Goal: Answer question/provide support: Share knowledge or assist other users

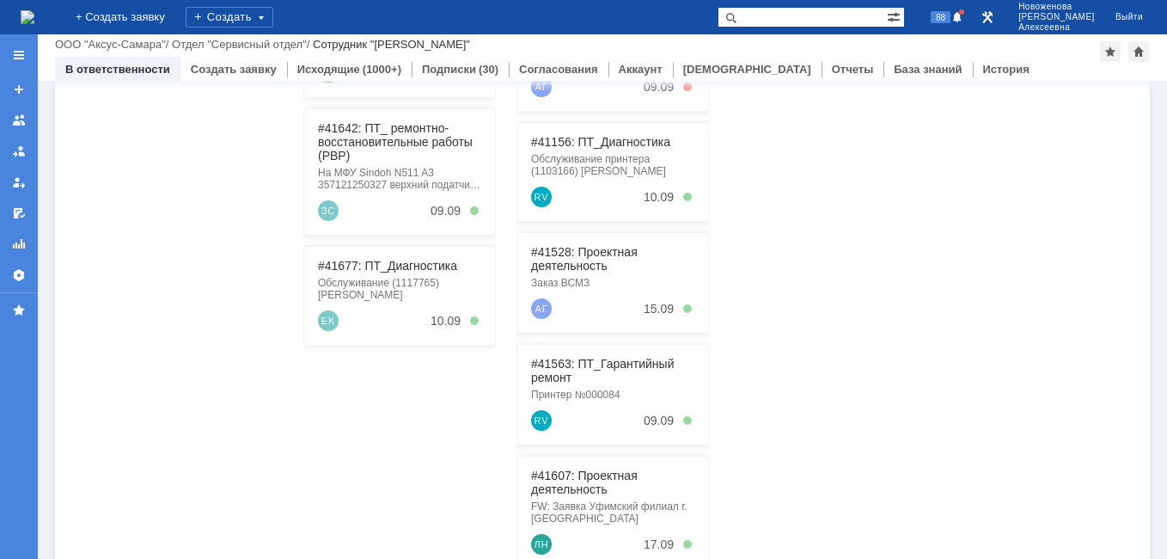
scroll to position [172, 0]
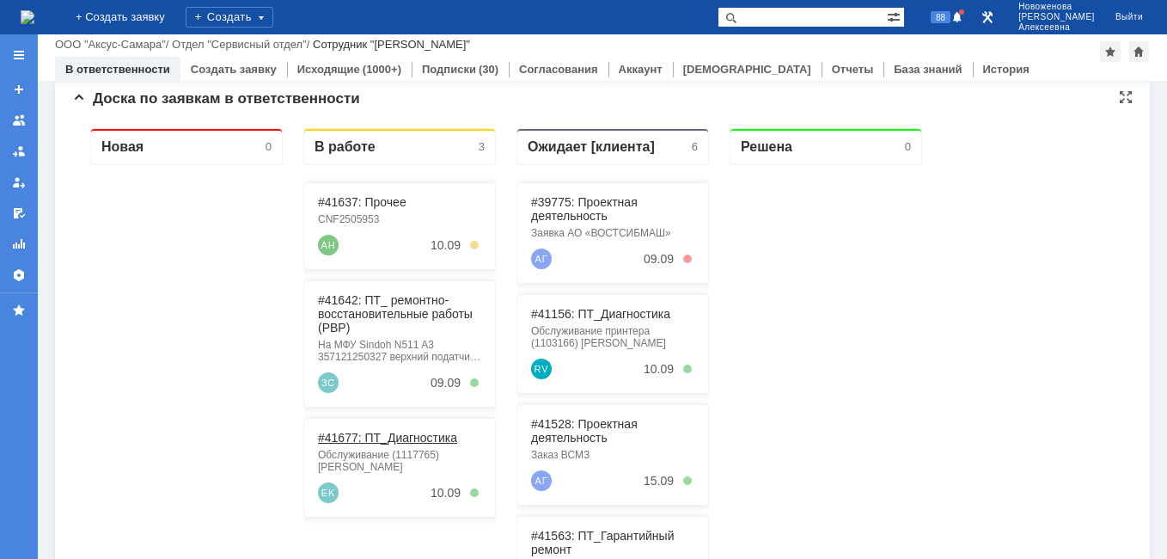
click at [382, 440] on link "#41677: ПТ_Диагностика" at bounding box center [387, 438] width 139 height 14
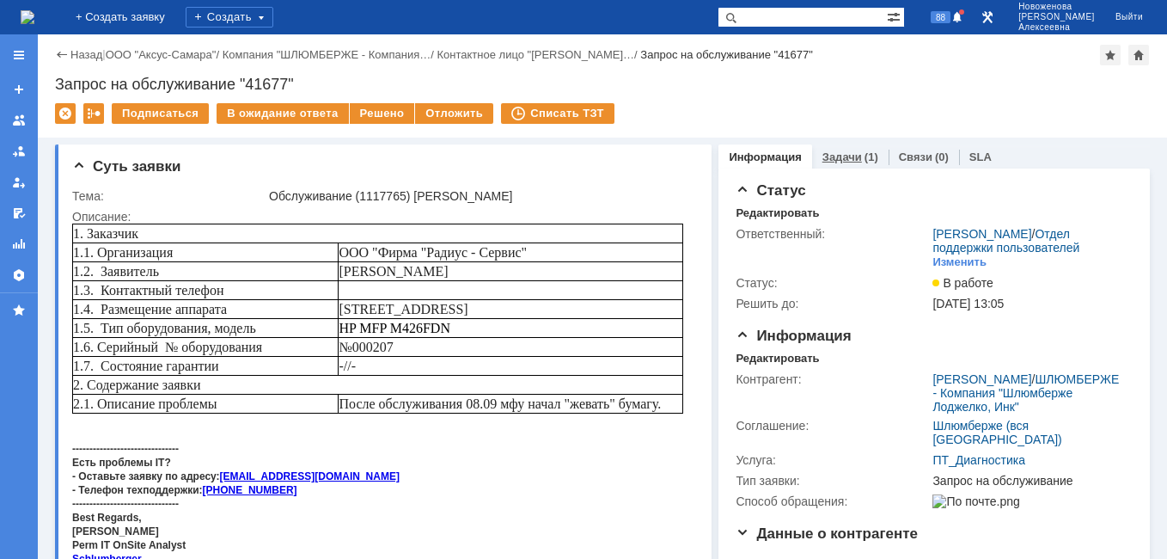
click at [836, 157] on link "Задачи" at bounding box center [843, 156] width 40 height 13
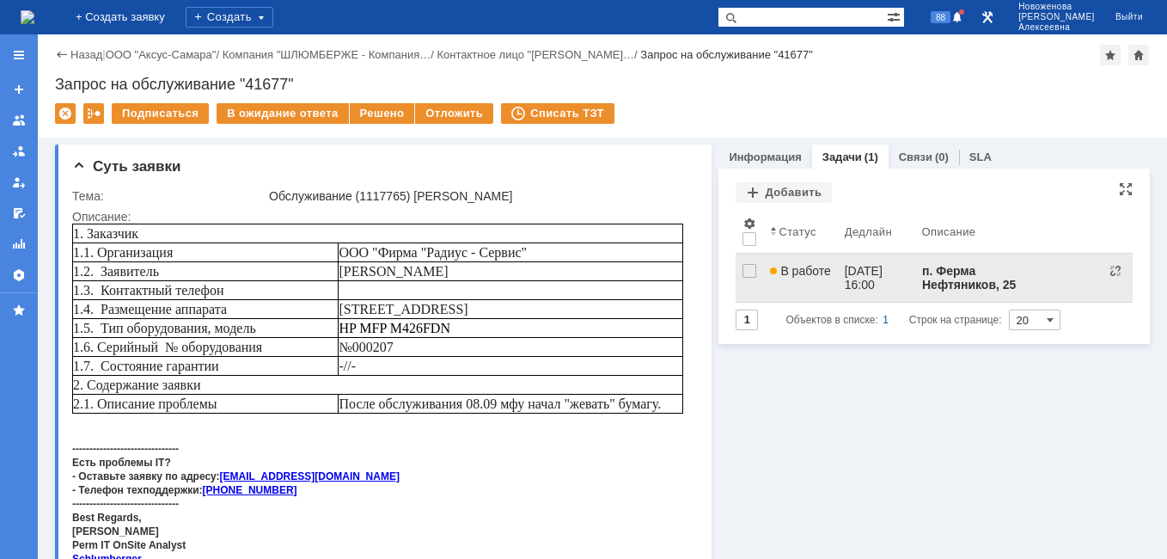
click at [800, 275] on span "В работе" at bounding box center [800, 271] width 60 height 14
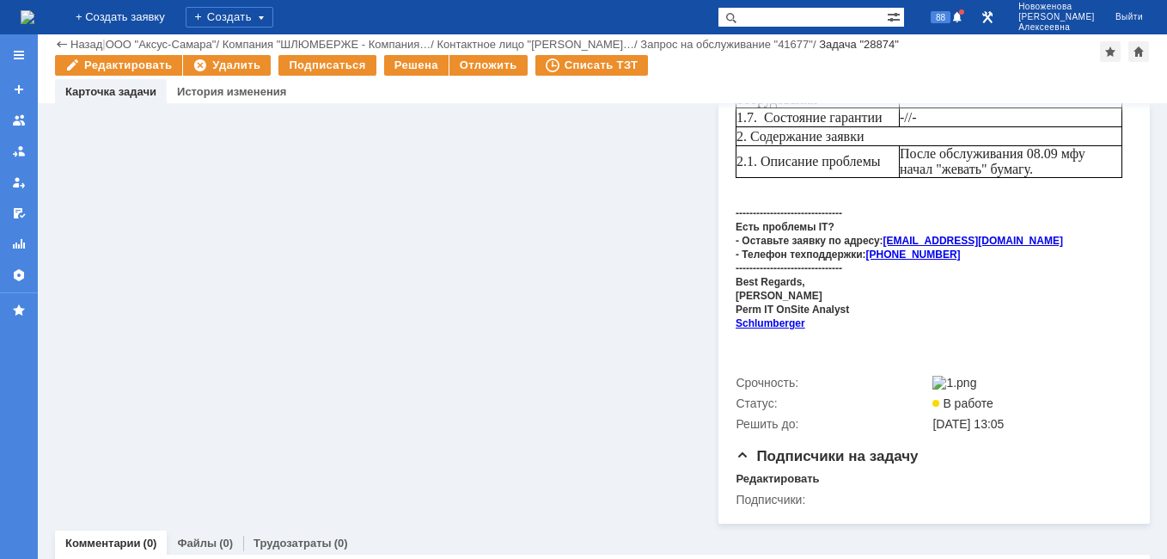
scroll to position [98, 0]
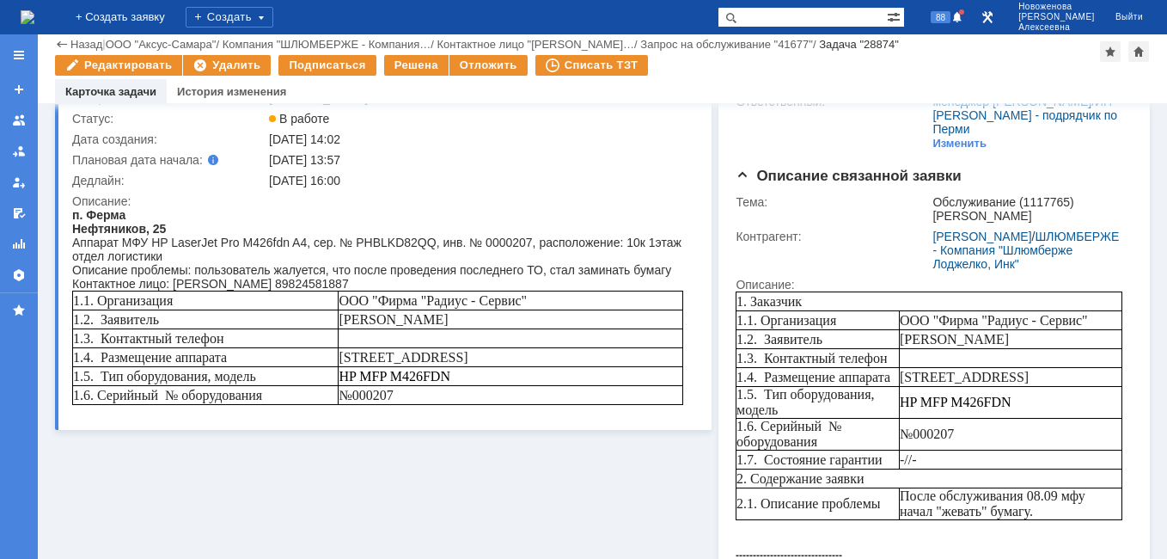
click at [34, 20] on img at bounding box center [28, 17] width 14 height 14
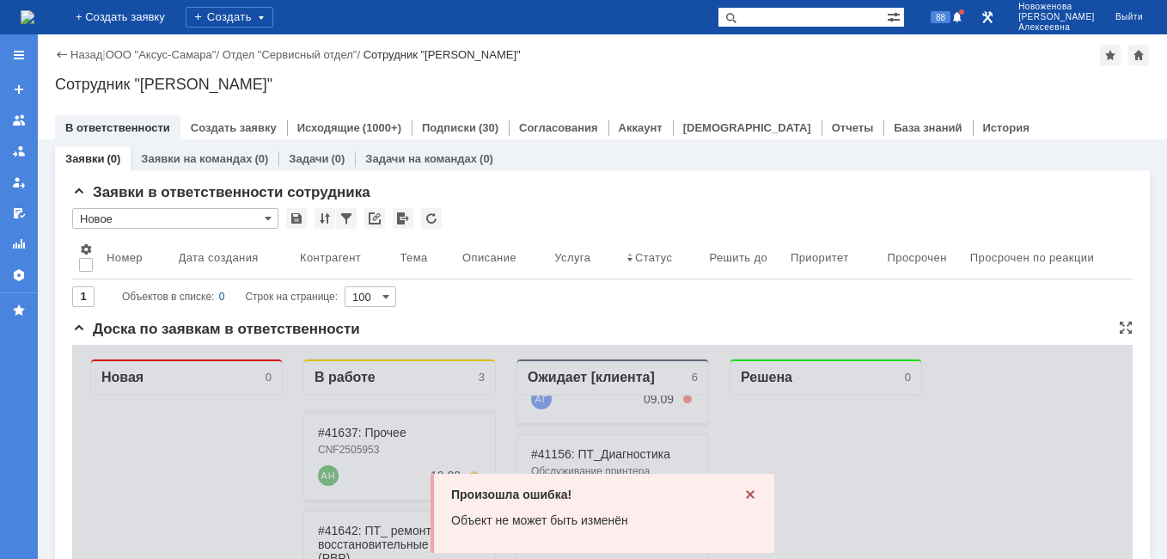
click at [746, 493] on icon at bounding box center [750, 494] width 9 height 9
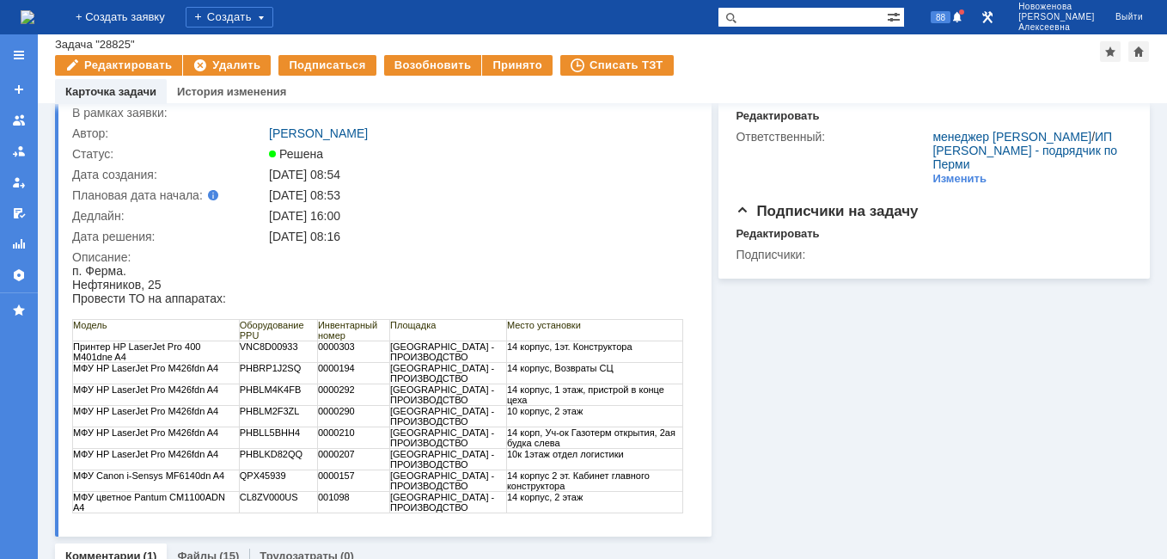
scroll to position [86, 0]
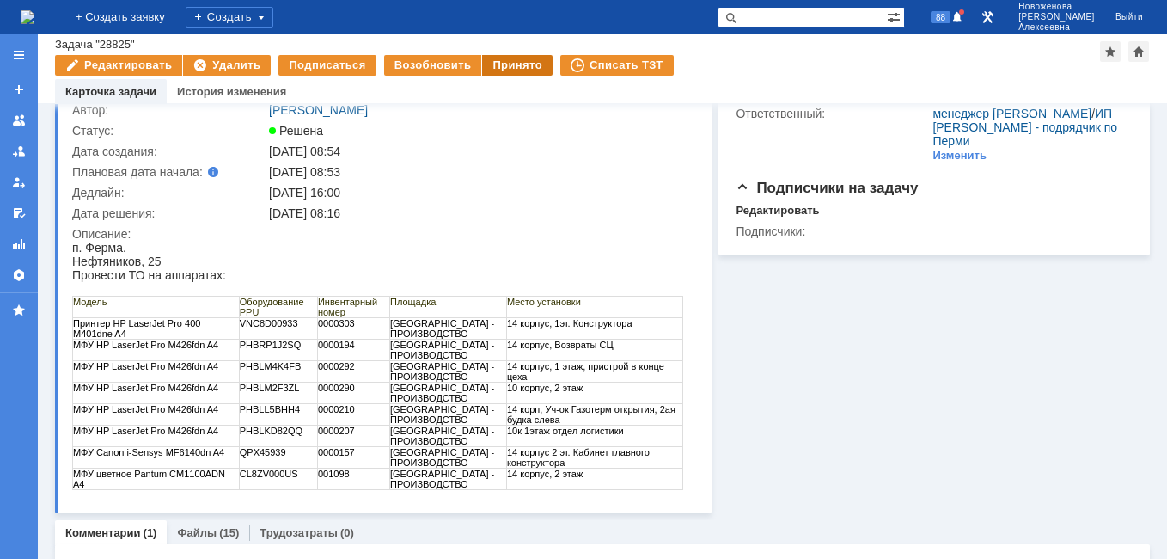
click at [491, 65] on div "Принято" at bounding box center [517, 65] width 70 height 21
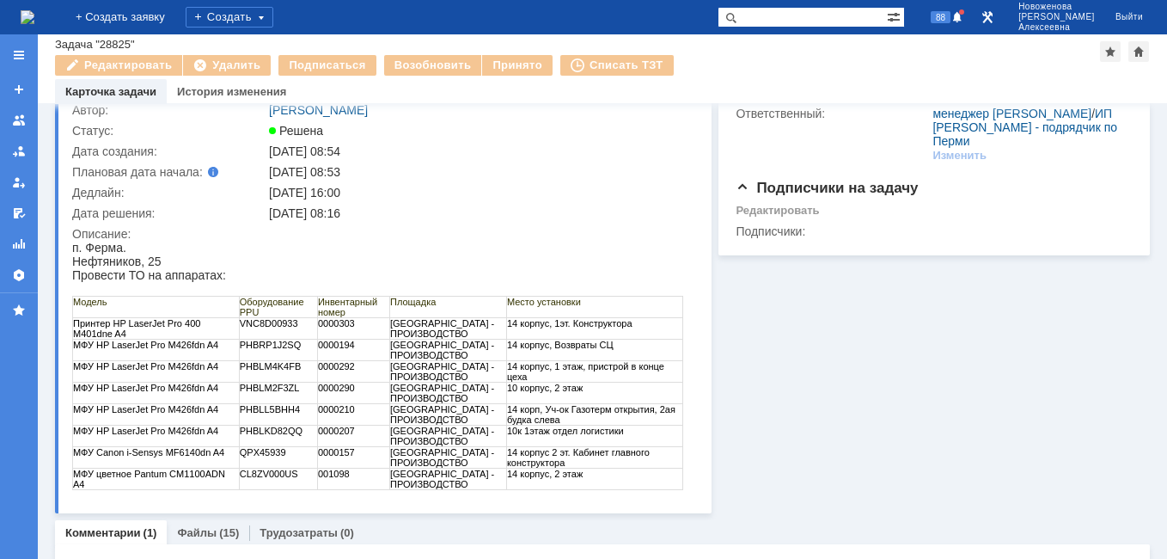
scroll to position [0, 0]
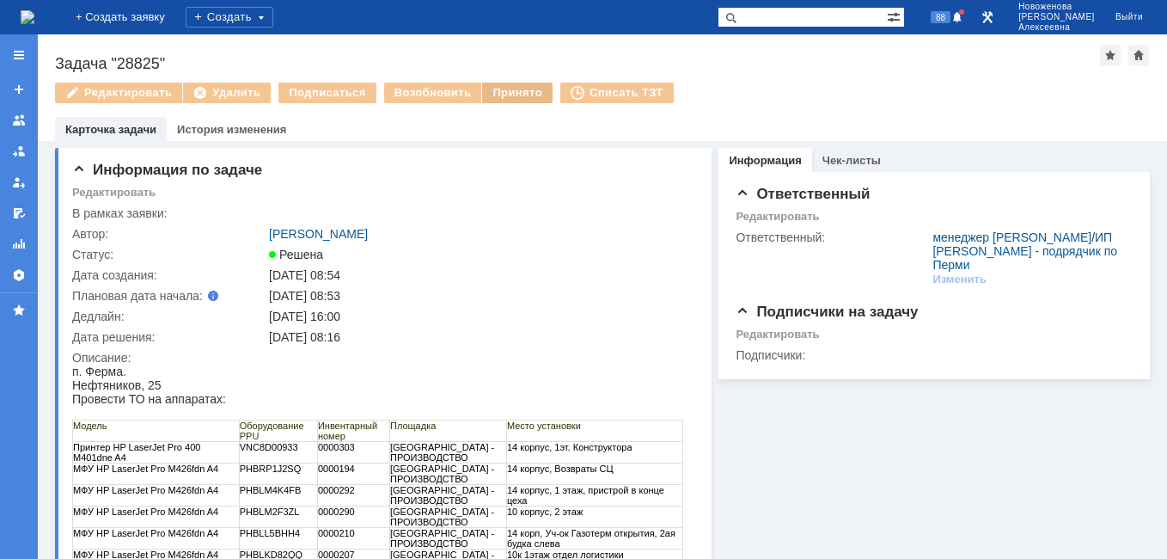
click at [511, 93] on div "Принято" at bounding box center [517, 93] width 70 height 21
click at [508, 92] on div "Принято" at bounding box center [517, 93] width 70 height 21
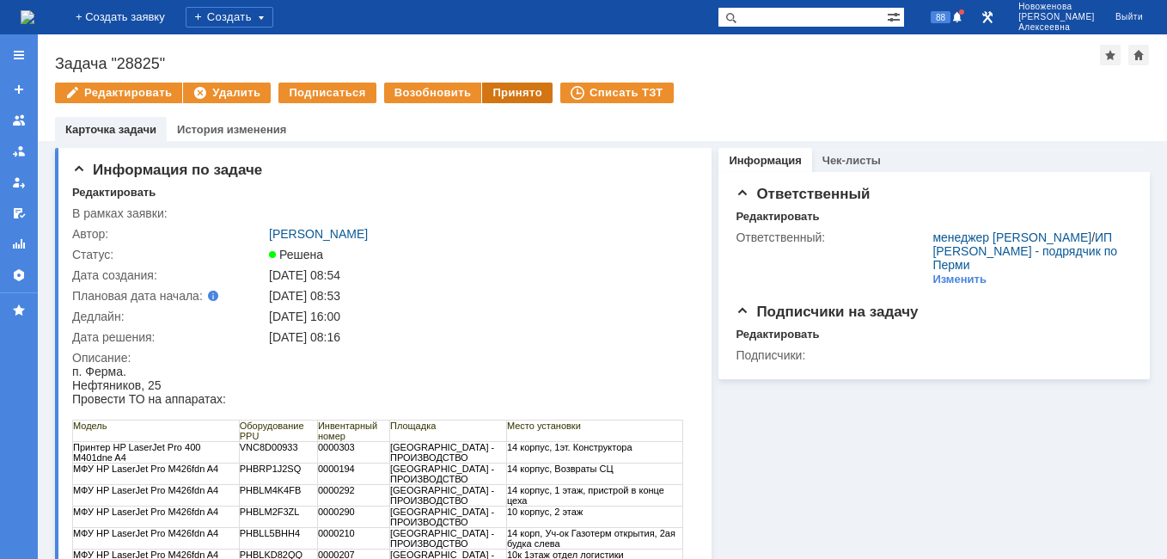
click at [508, 95] on div "Принято" at bounding box center [517, 93] width 70 height 21
click at [508, 87] on div "Принято" at bounding box center [517, 93] width 70 height 21
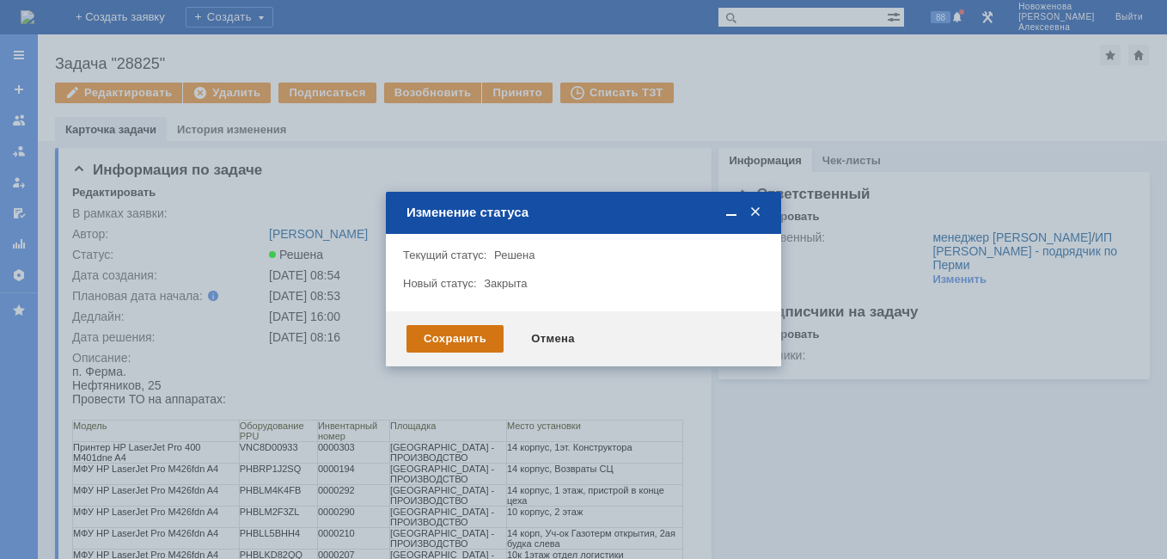
click at [450, 336] on div "Сохранить" at bounding box center [455, 339] width 97 height 28
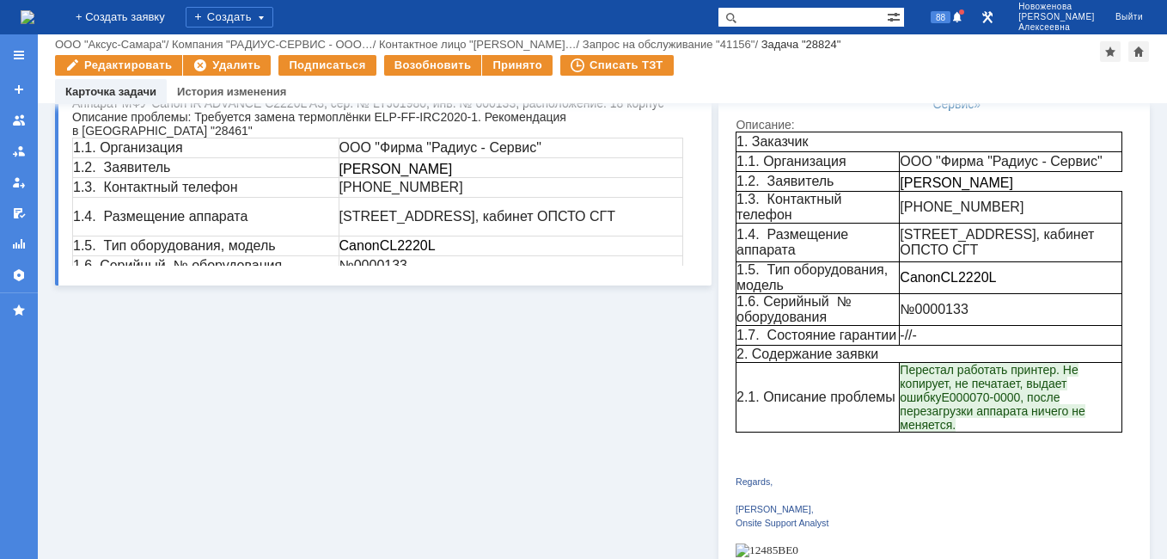
scroll to position [688, 0]
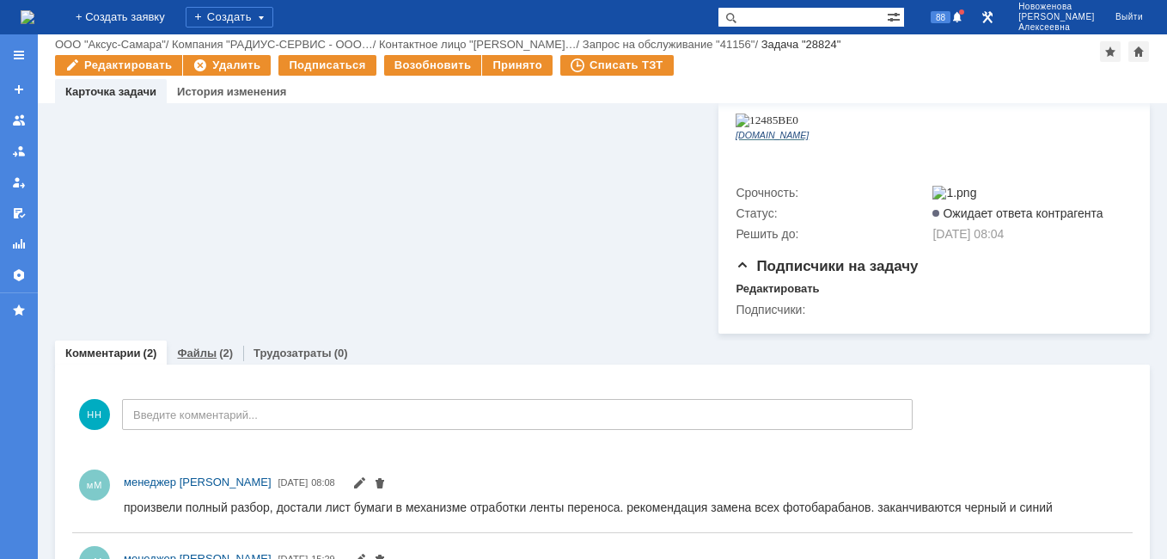
click at [197, 346] on link "Файлы" at bounding box center [197, 352] width 40 height 13
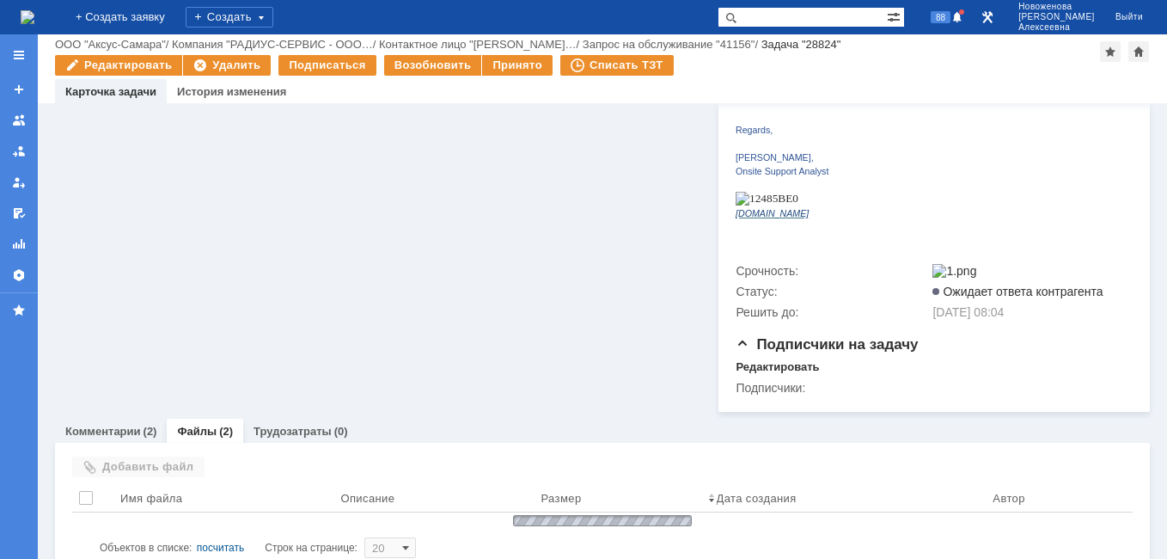
scroll to position [661, 0]
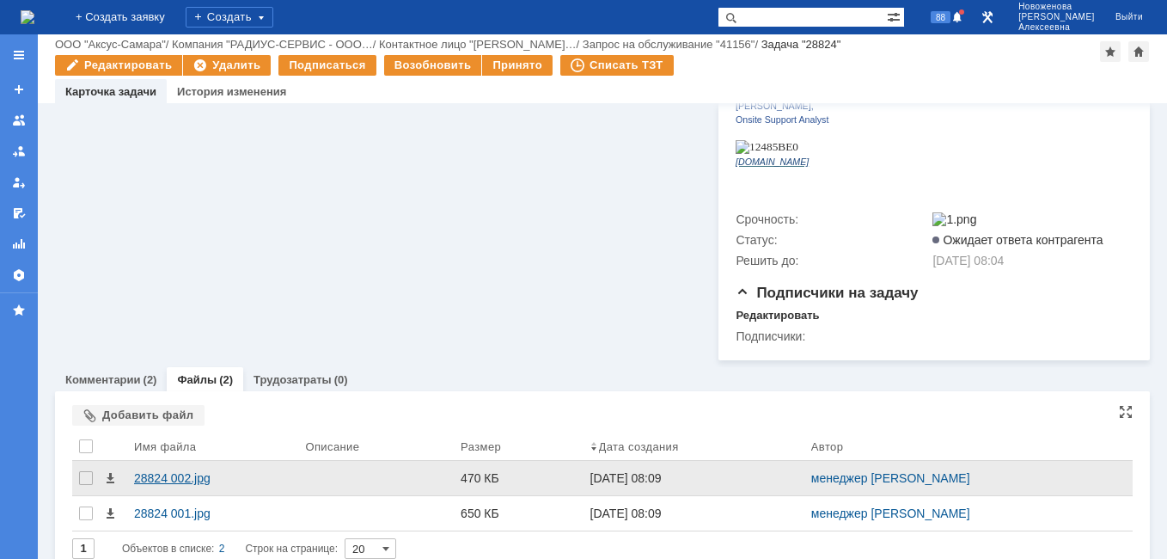
click at [153, 471] on div "28824 002.jpg" at bounding box center [212, 478] width 157 height 14
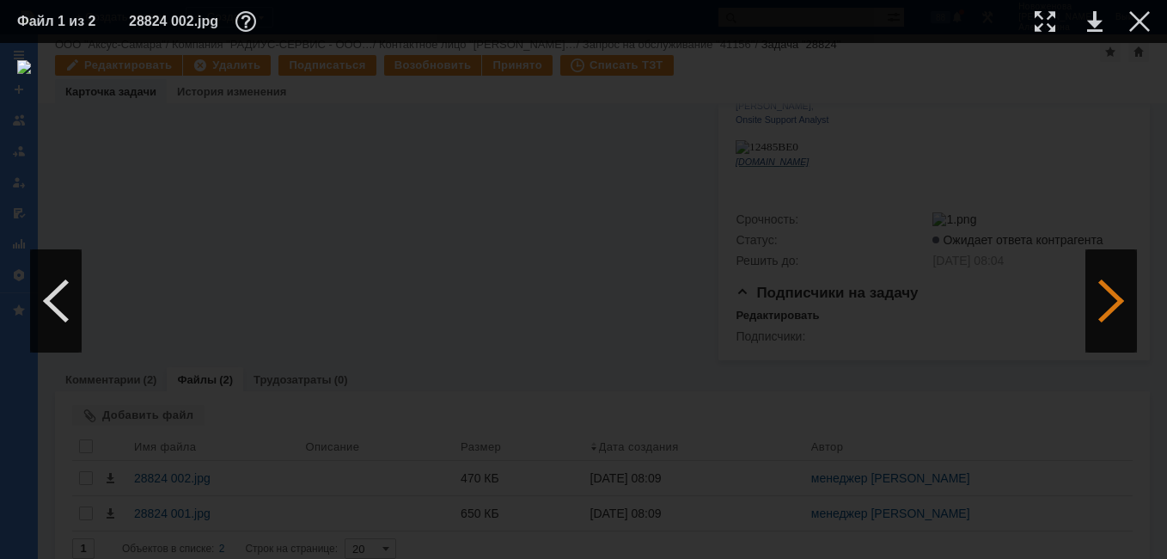
click at [1107, 300] on div at bounding box center [1112, 300] width 52 height 103
click at [1094, 24] on link at bounding box center [1094, 21] width 15 height 21
click at [1142, 11] on div at bounding box center [1140, 21] width 21 height 21
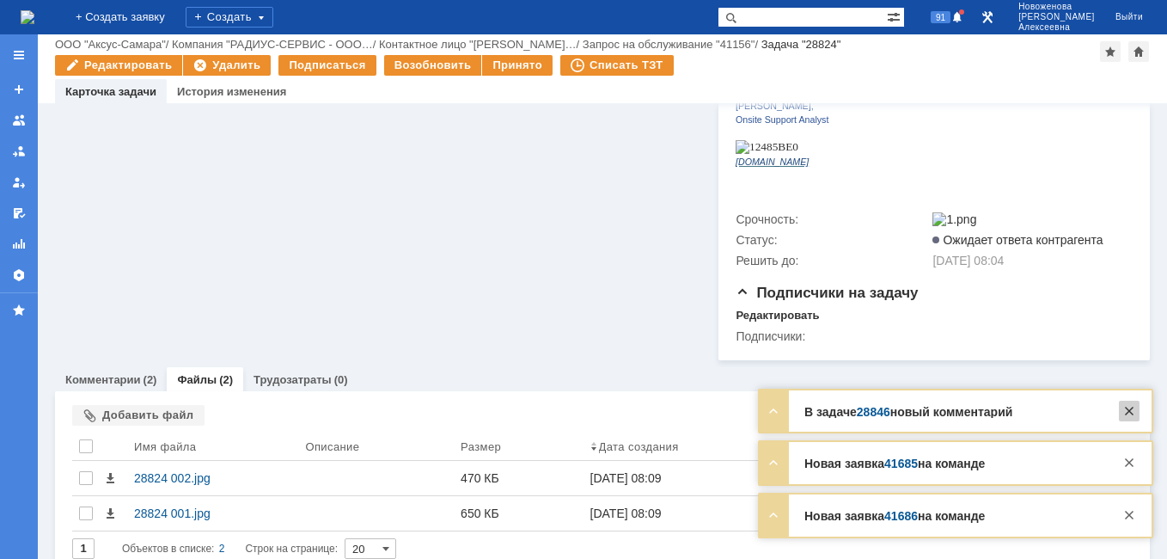
click at [1134, 410] on div at bounding box center [1129, 411] width 21 height 21
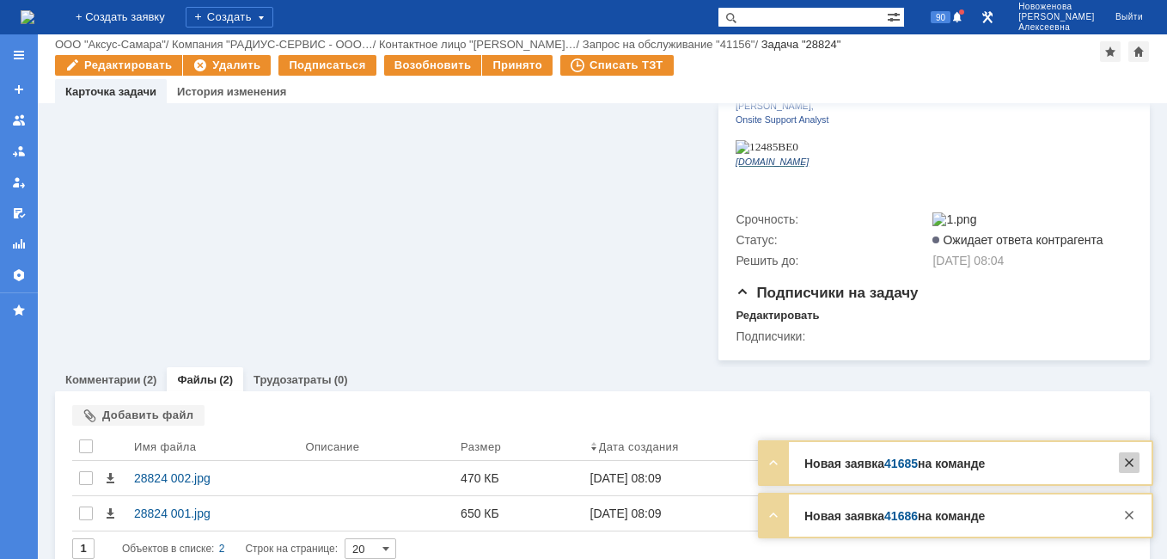
click at [1139, 460] on div at bounding box center [1130, 457] width 29 height 31
click at [1130, 511] on div at bounding box center [1129, 515] width 21 height 21
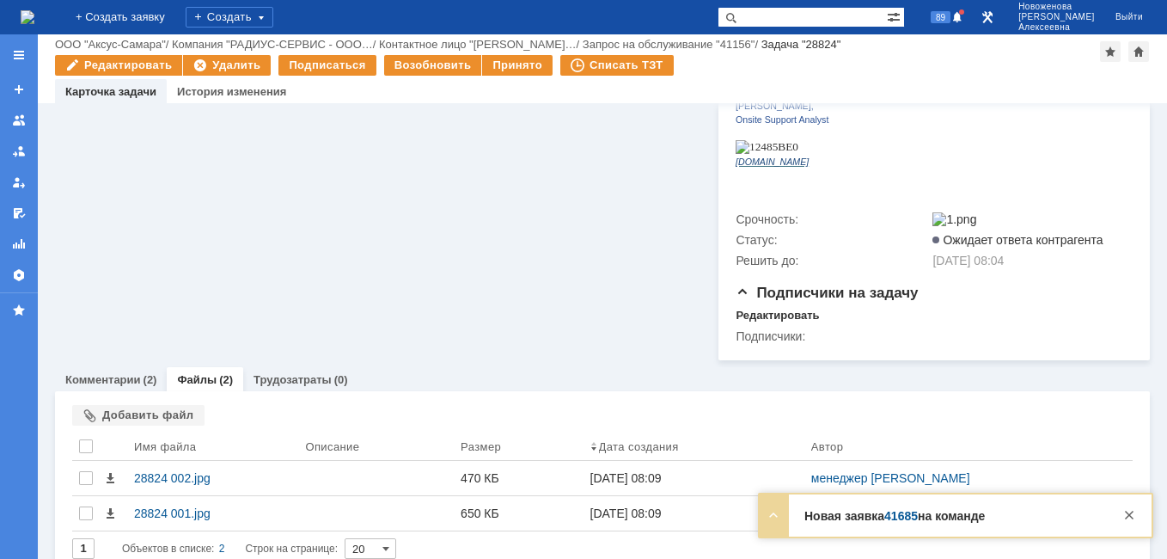
click at [1124, 462] on div "Файлы Добавить файл Результаты поиска: 1 Объектов в списке: 2 Строк на странице…" at bounding box center [602, 481] width 1095 height 181
drag, startPoint x: 1130, startPoint y: 513, endPoint x: 1122, endPoint y: 521, distance: 10.9
click at [1129, 513] on div at bounding box center [1129, 515] width 21 height 21
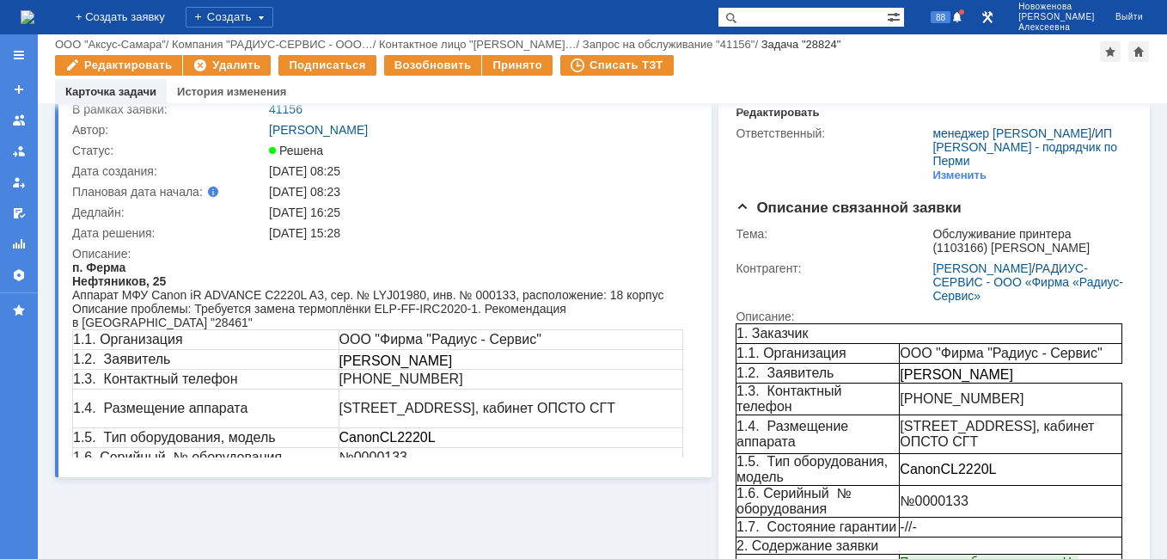
scroll to position [59, 0]
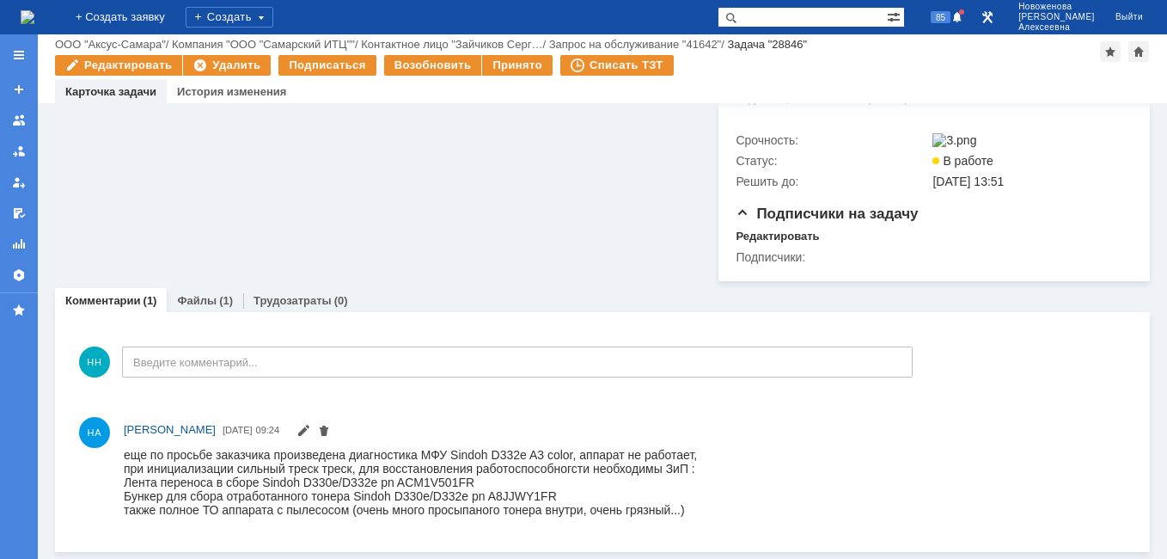
scroll to position [360, 0]
click at [197, 302] on link "Файлы" at bounding box center [197, 300] width 40 height 13
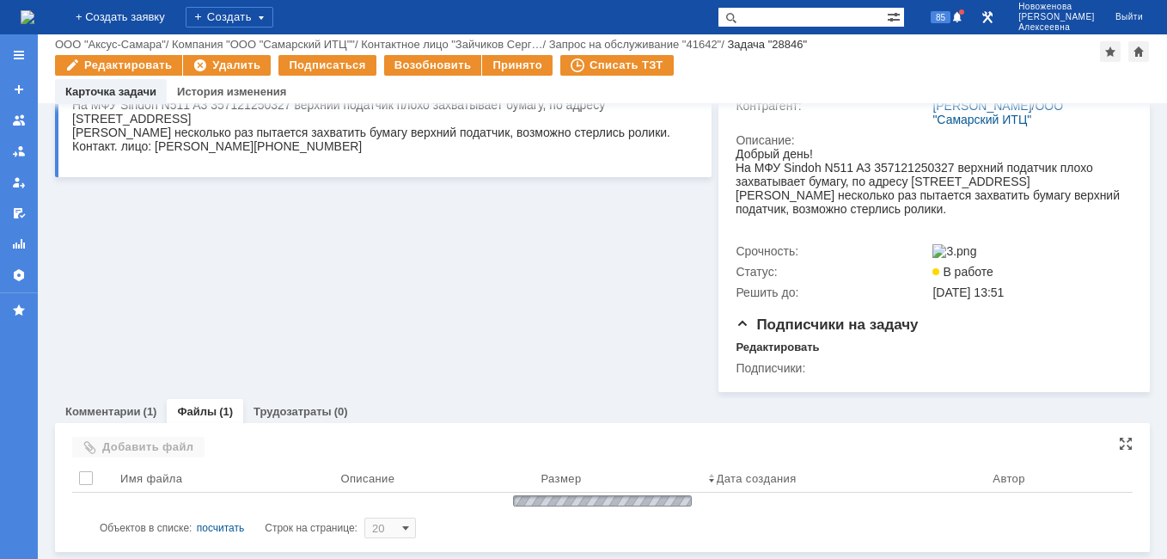
scroll to position [292, 0]
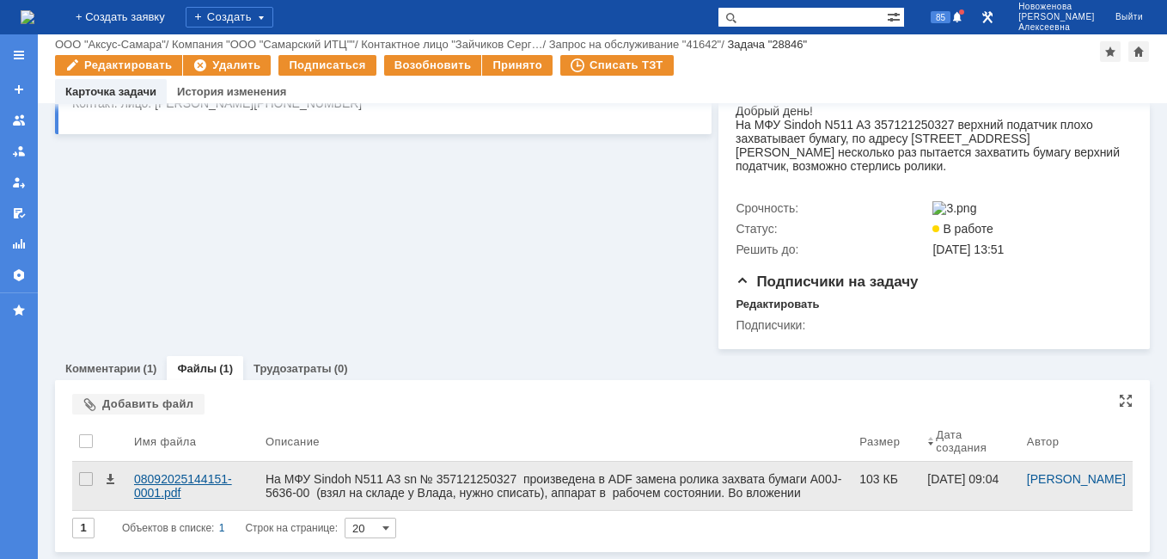
click at [174, 479] on div "08092025144151-0001.pdf" at bounding box center [193, 486] width 118 height 28
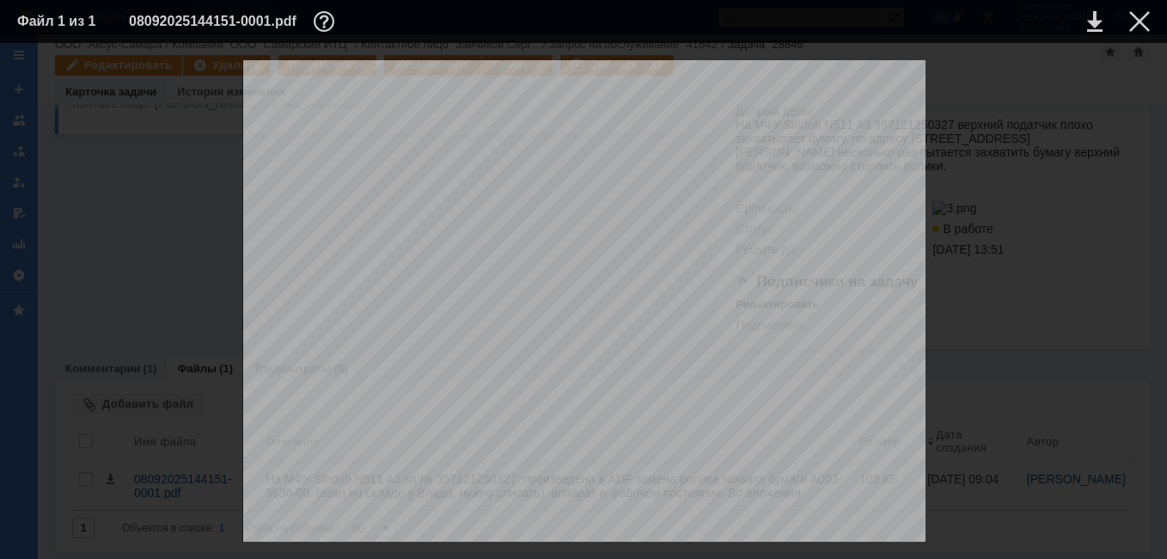
scroll to position [6331, 0]
click at [1148, 15] on div at bounding box center [1140, 21] width 21 height 21
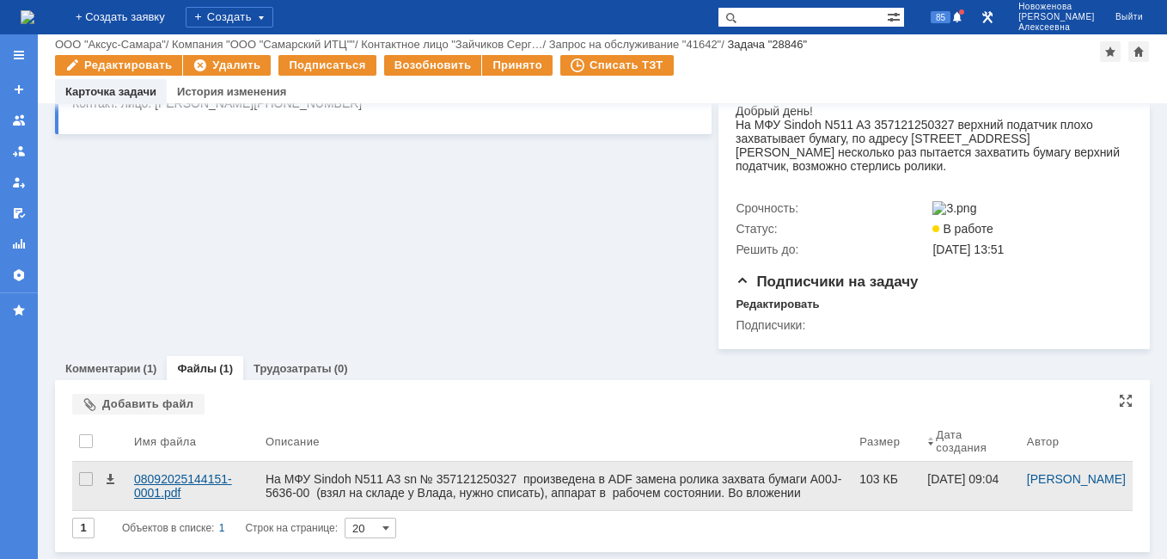
click at [171, 477] on div "08092025144151-0001.pdf" at bounding box center [193, 486] width 118 height 28
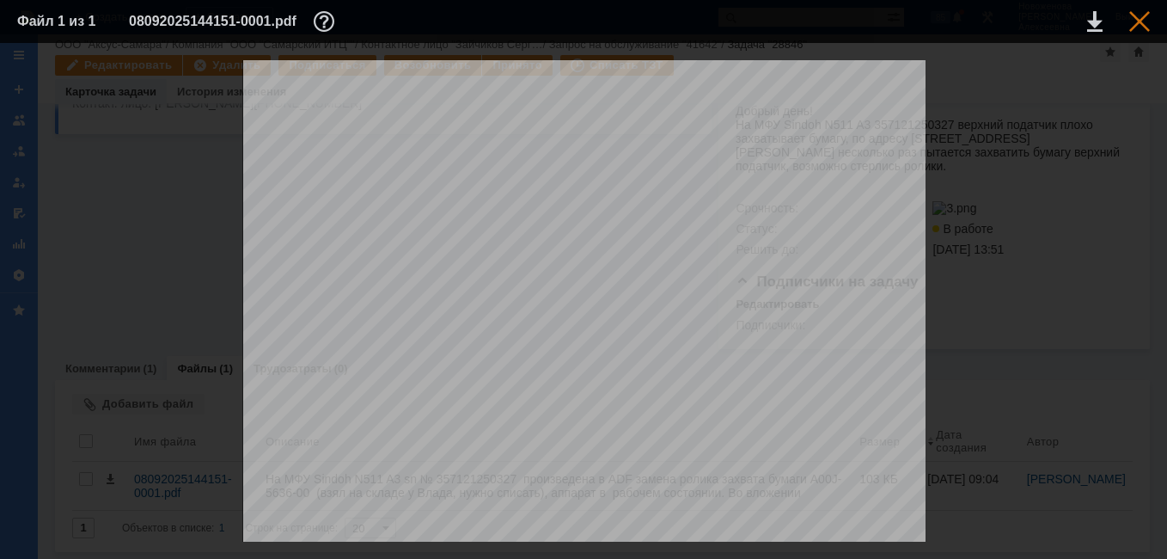
drag, startPoint x: 1143, startPoint y: 15, endPoint x: 21, endPoint y: 68, distance: 1123.9
click at [1143, 15] on div at bounding box center [1140, 21] width 21 height 21
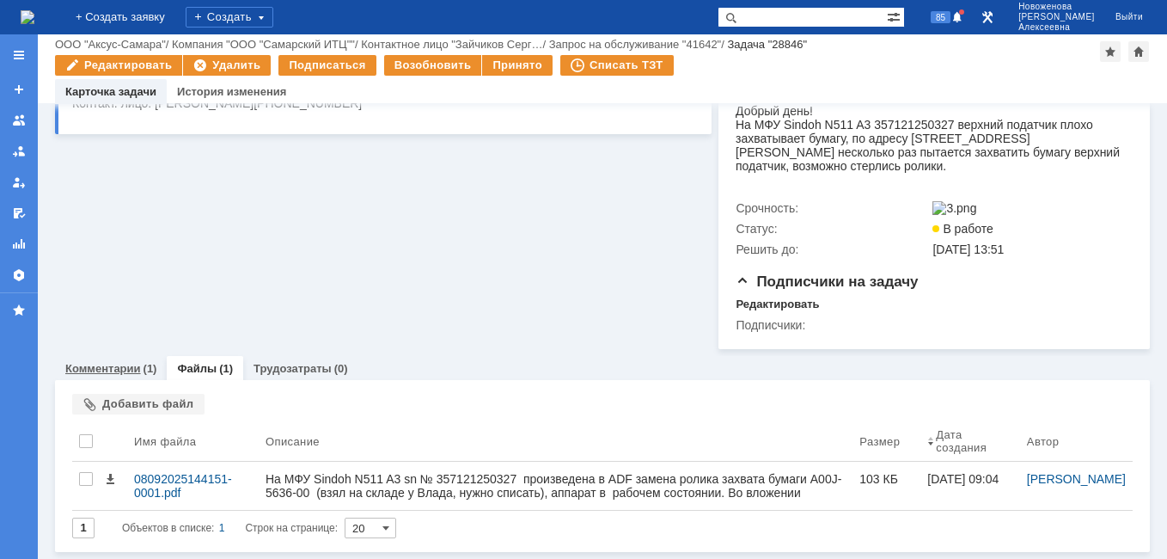
click at [95, 366] on link "Комментарии" at bounding box center [103, 368] width 76 height 13
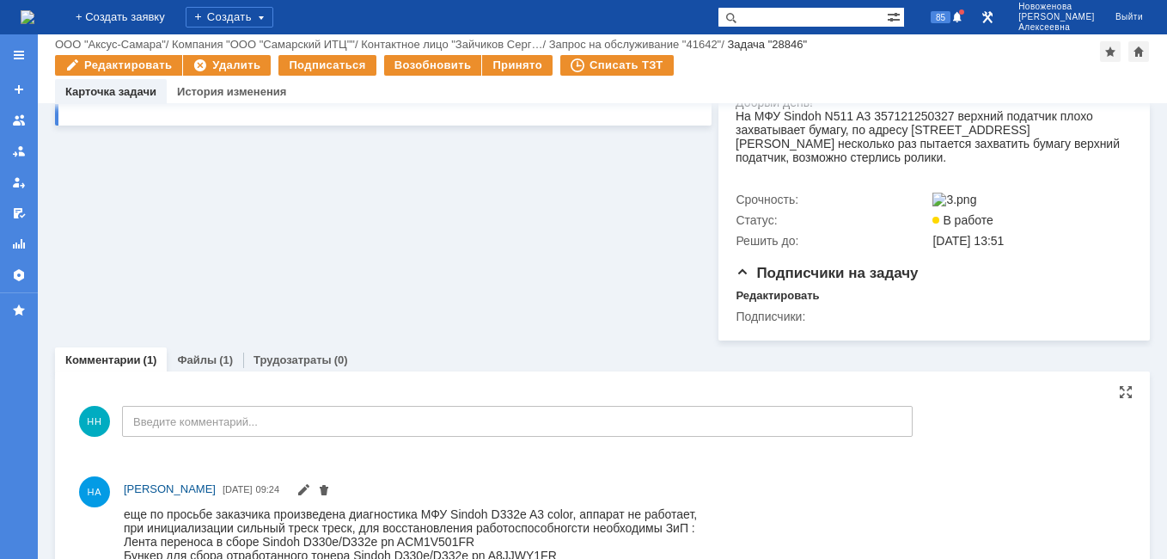
scroll to position [360, 0]
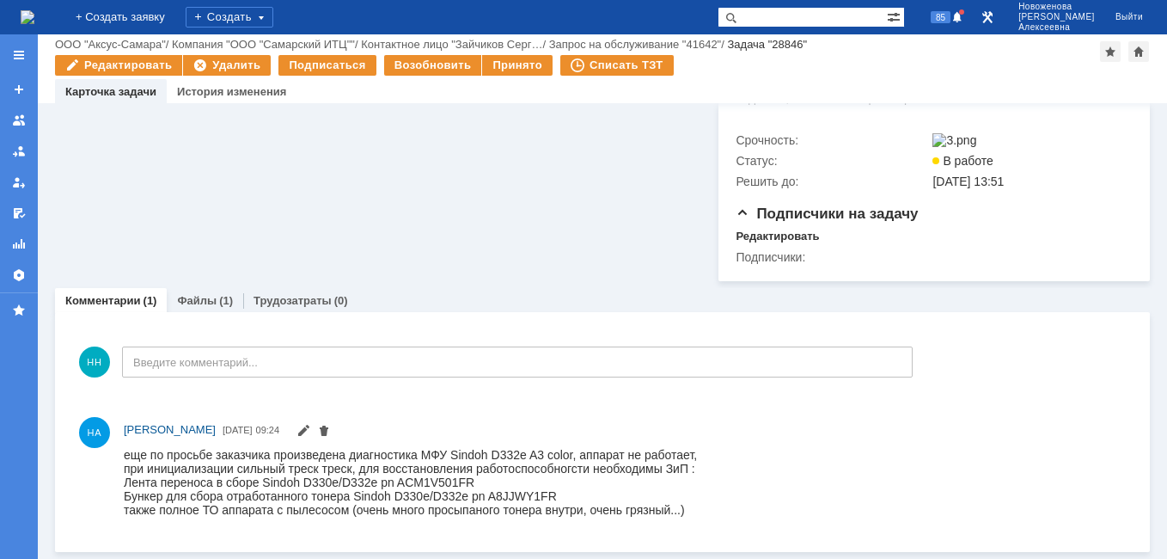
click at [201, 295] on link "Файлы" at bounding box center [197, 300] width 40 height 13
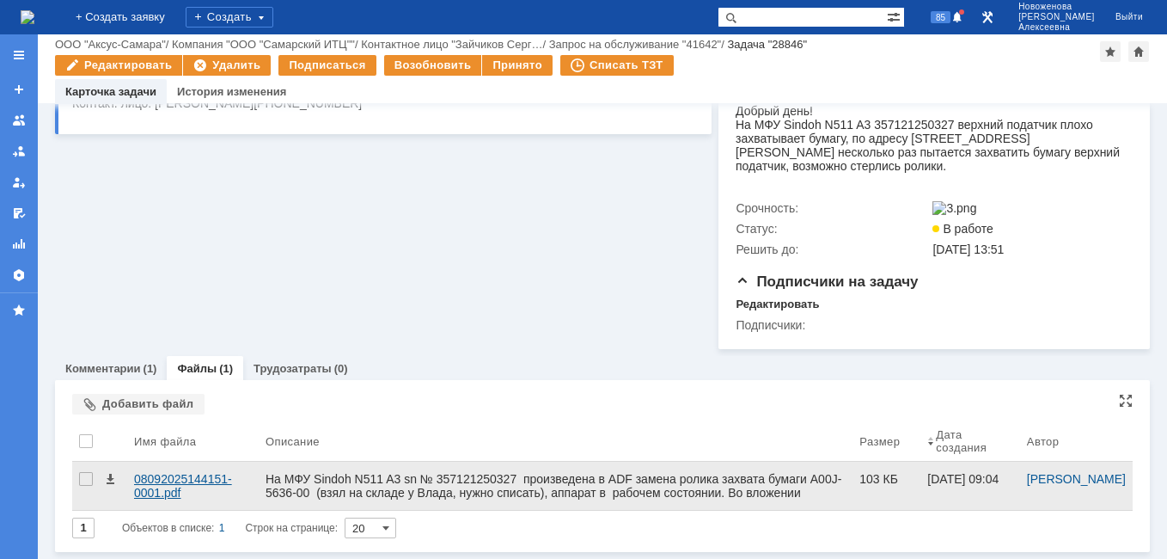
click at [166, 493] on div "08092025144151-0001.pdf" at bounding box center [193, 486] width 118 height 28
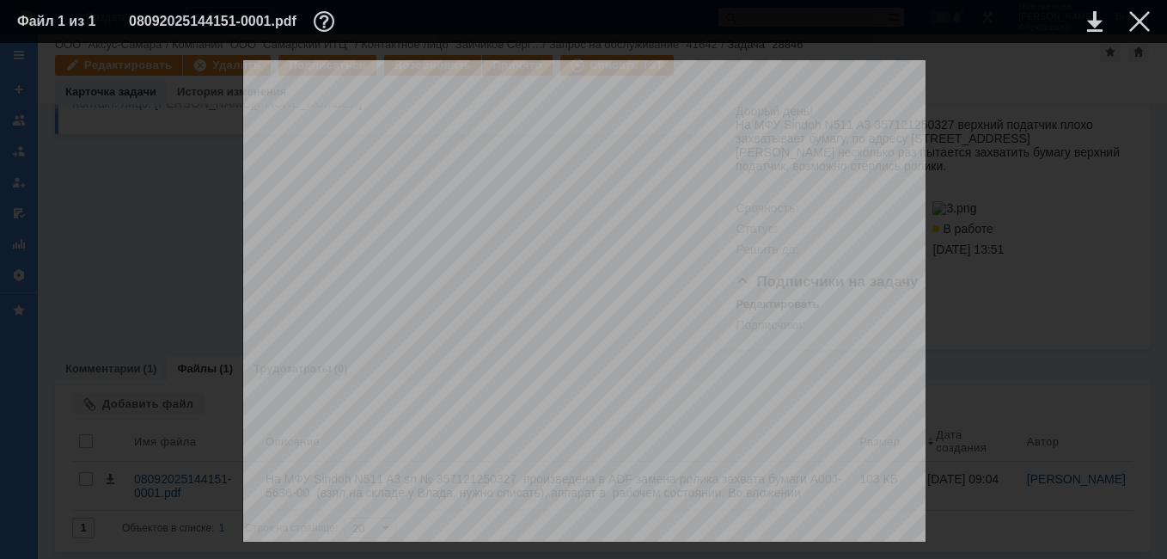
scroll to position [6331, 0]
click at [1138, 15] on div at bounding box center [1140, 21] width 21 height 21
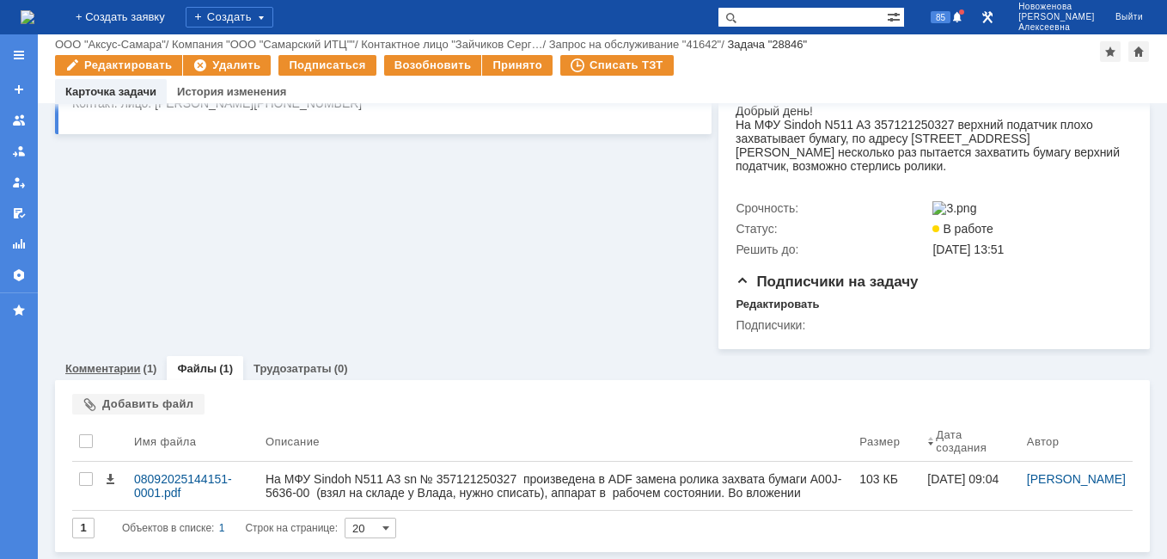
click at [105, 367] on link "Комментарии" at bounding box center [103, 368] width 76 height 13
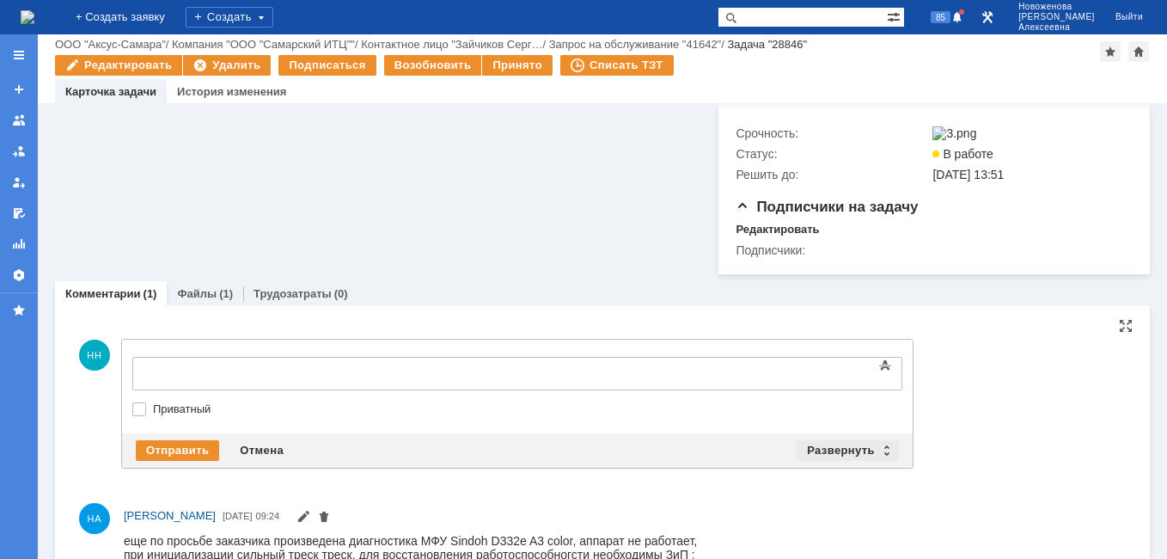
click at [879, 454] on div "Развернуть" at bounding box center [848, 450] width 102 height 21
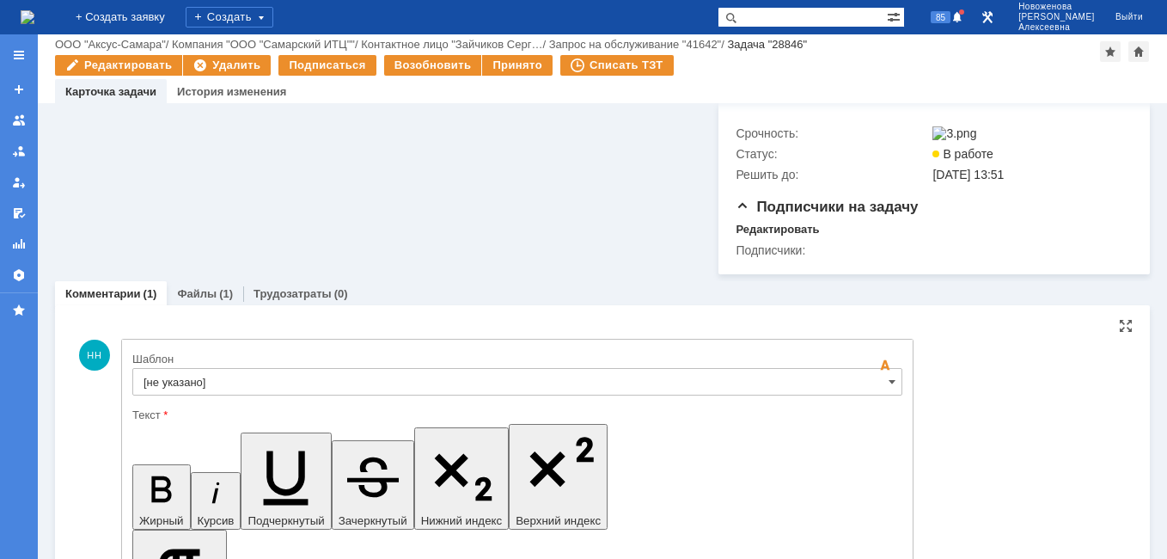
click at [878, 390] on input "[не указано]" at bounding box center [517, 382] width 770 height 28
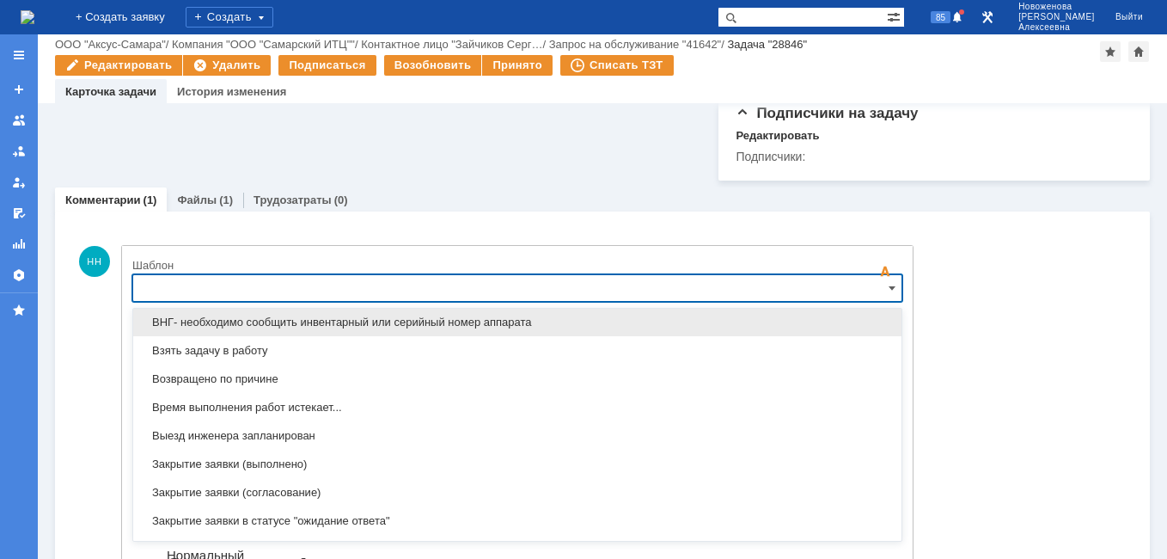
scroll to position [848, 0]
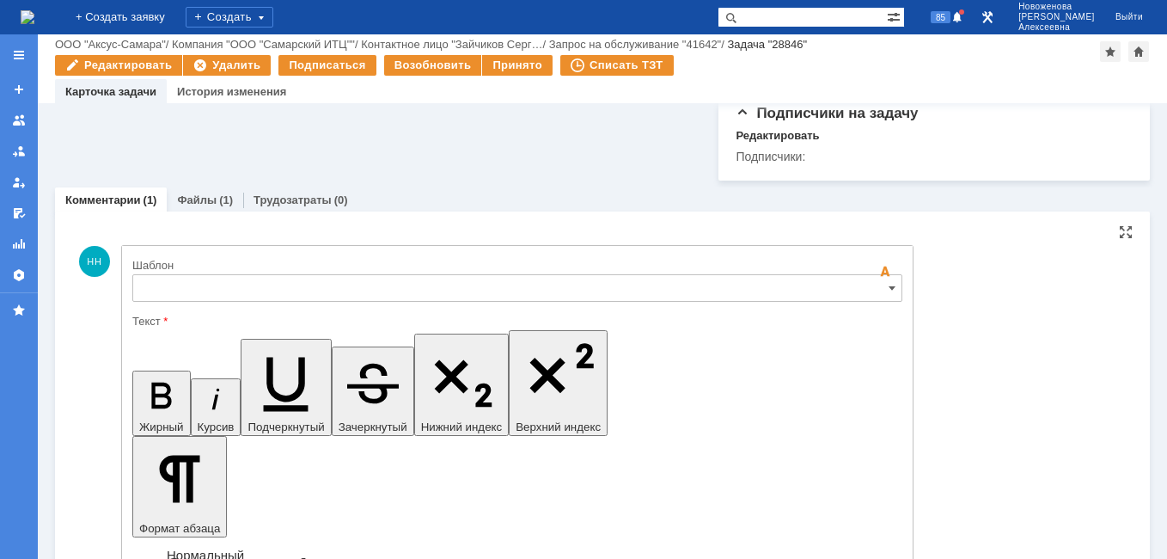
type input "[не указано]"
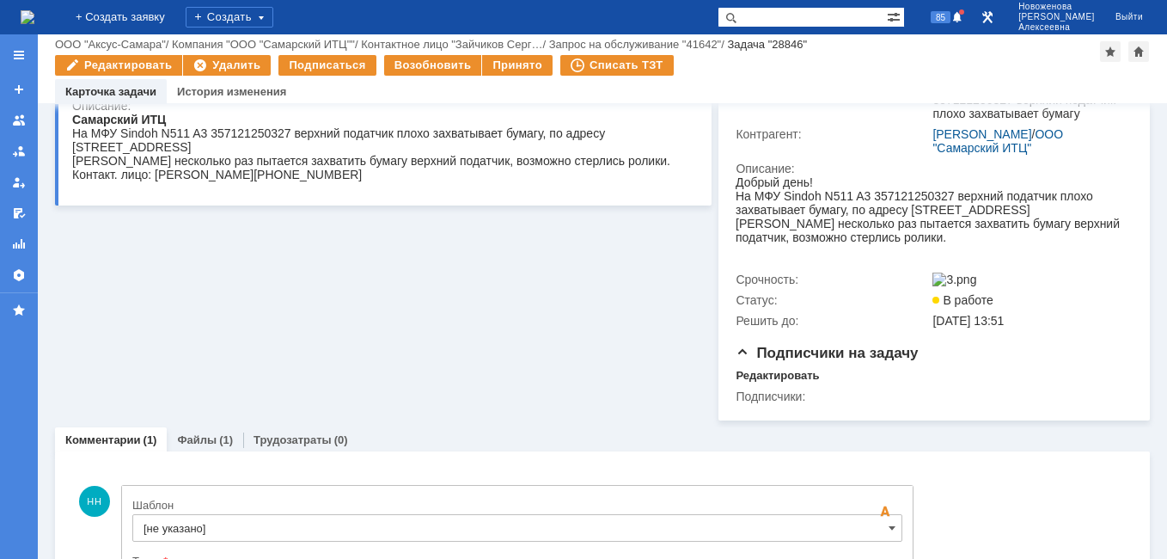
scroll to position [109, 0]
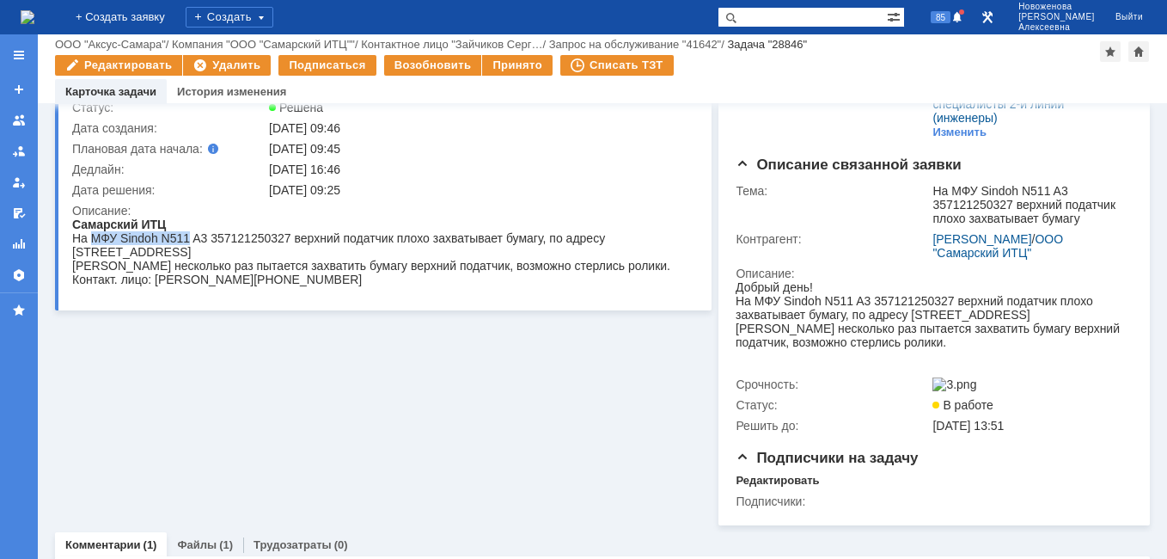
drag, startPoint x: 189, startPoint y: 237, endPoint x: 91, endPoint y: 238, distance: 98.0
click at [91, 238] on div "На МФУ Sindoh N511 A3 357121250327 верхний податчик плохо захватывает бумагу , …" at bounding box center [377, 245] width 611 height 28
copy div "МФУ Sindoh N511"
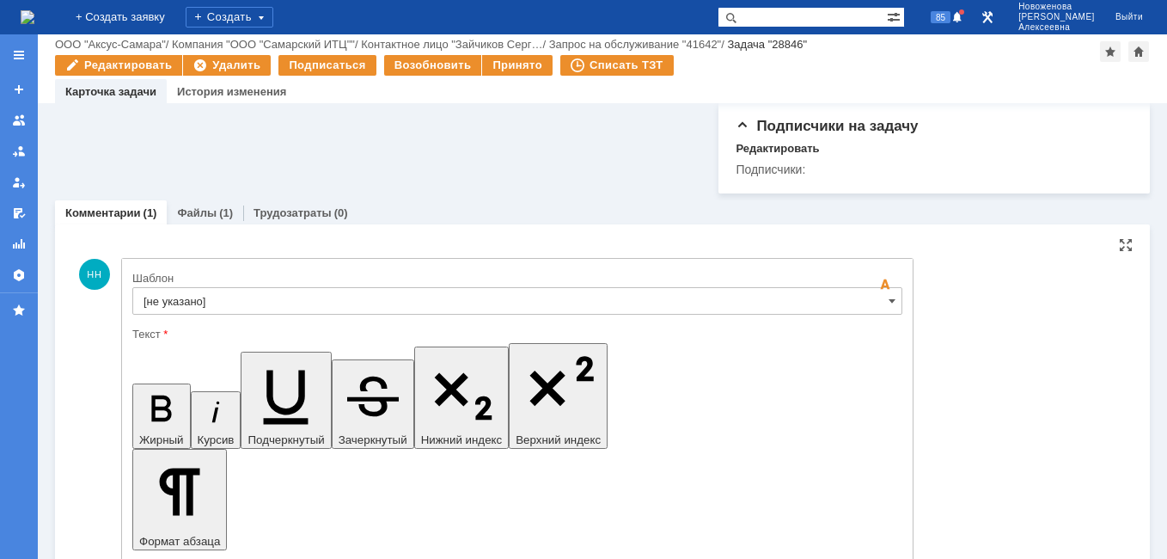
scroll to position [453, 0]
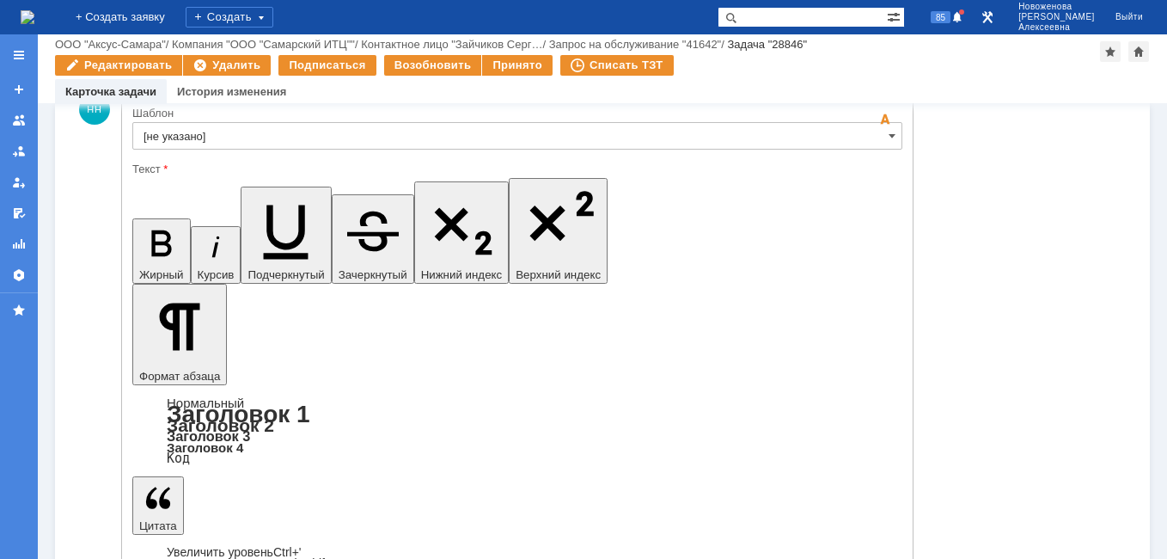
scroll to position [625, 0]
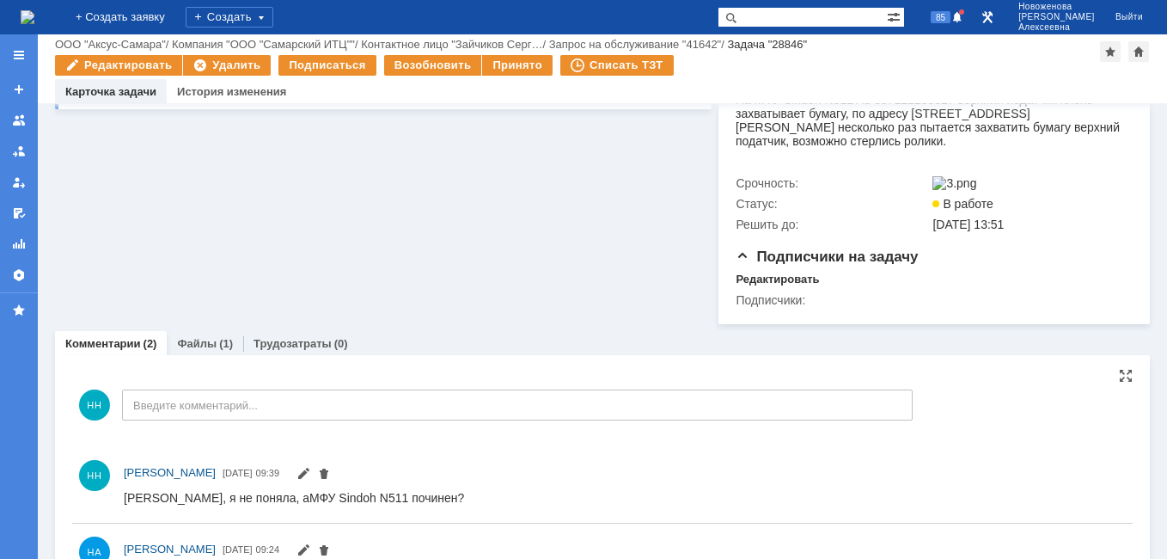
scroll to position [93, 0]
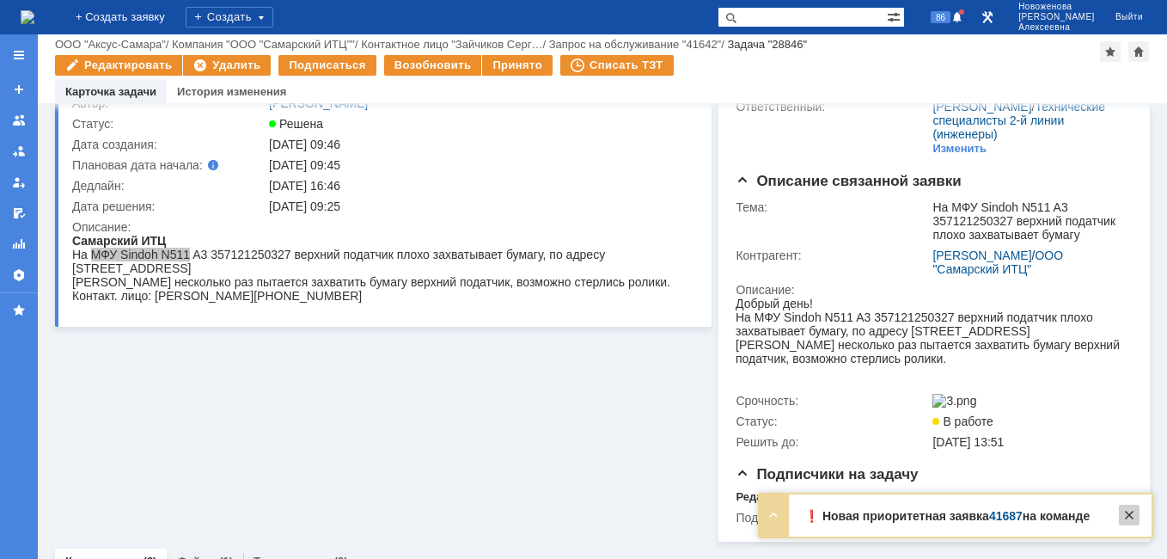
click at [1129, 509] on div at bounding box center [1129, 515] width 21 height 21
